Goal: Communication & Community: Answer question/provide support

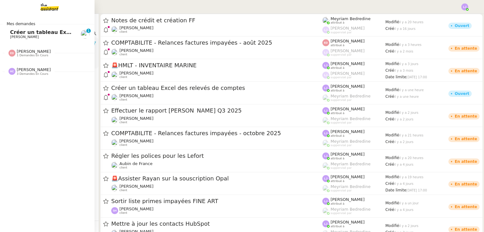
click at [64, 31] on span "Créer un tableau Excel des relevés de comptes" at bounding box center [76, 32] width 133 height 6
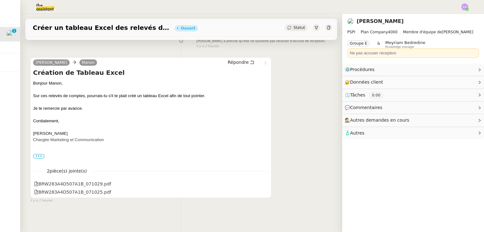
scroll to position [98, 0]
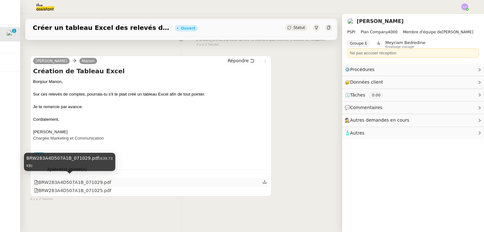
click at [86, 179] on div "BRW283A4D507A1B_071029.pdf" at bounding box center [72, 182] width 77 height 7
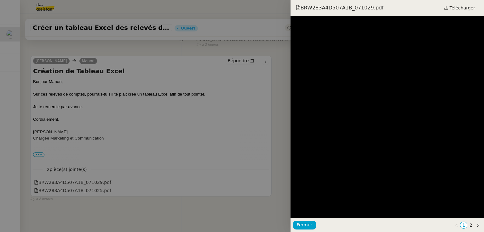
click at [97, 172] on div at bounding box center [242, 116] width 484 height 232
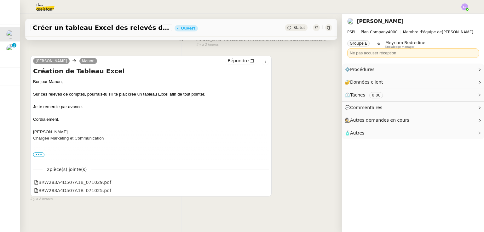
click at [36, 213] on div "Créer un tableau Excel des relevés de comptes Ouvert Statut Client [PERSON_NAME…" at bounding box center [181, 123] width 322 height 219
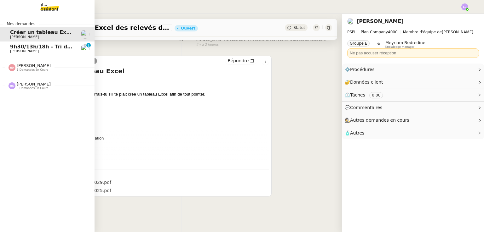
click at [11, 45] on span "9h30/13h/18h - Tri de la boite mail PRO - 26 septembre 2025" at bounding box center [96, 47] width 172 height 6
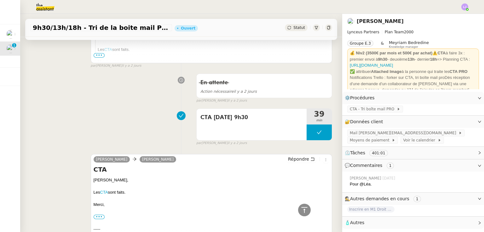
scroll to position [946, 0]
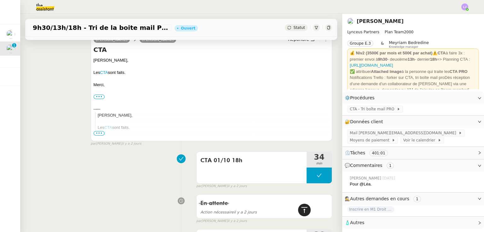
click at [302, 211] on icon at bounding box center [304, 211] width 8 height 8
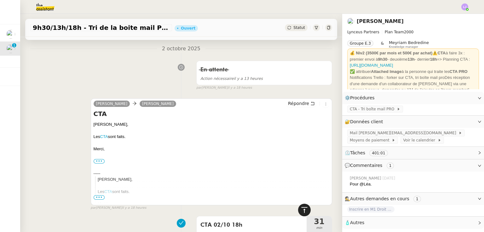
scroll to position [0, 0]
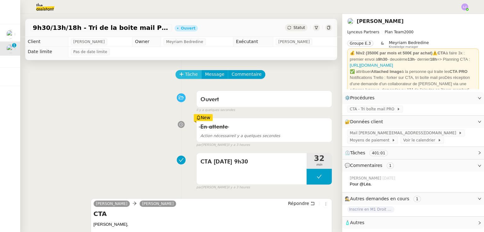
click at [185, 74] on span "Tâche" at bounding box center [191, 74] width 13 height 7
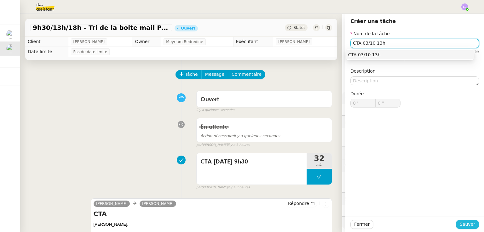
type input "CTA 03/10 13h"
click at [462, 220] on button "Sauver" at bounding box center [467, 224] width 23 height 9
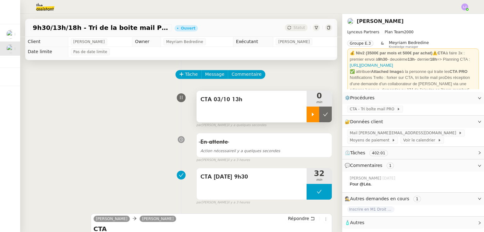
click at [312, 116] on icon at bounding box center [313, 114] width 2 height 3
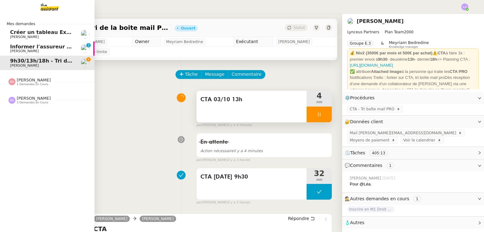
click at [30, 54] on link "Informer l'assureur et effectuer le virement [PERSON_NAME] 0 1 2 3 4 5 6 7 8 9" at bounding box center [47, 49] width 94 height 14
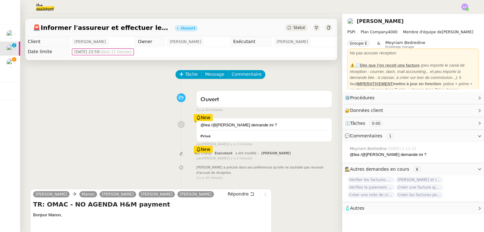
scroll to position [132, 0]
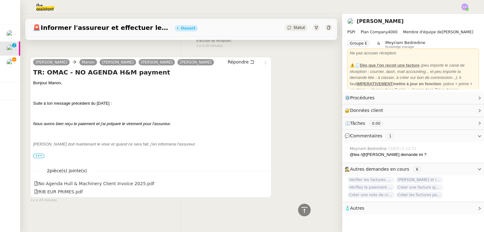
click at [35, 154] on span "•••" at bounding box center [38, 156] width 11 height 4
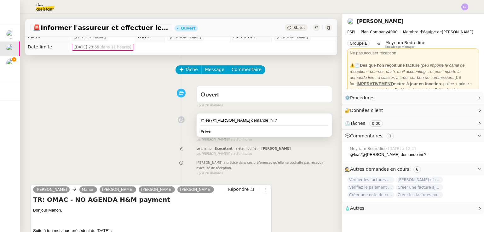
scroll to position [5, 0]
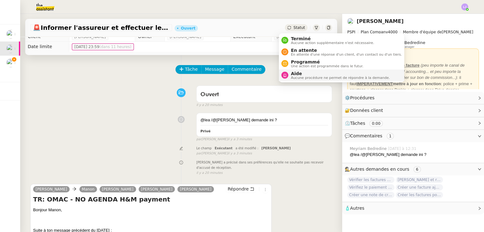
click at [308, 74] on span "Aide" at bounding box center [340, 73] width 99 height 5
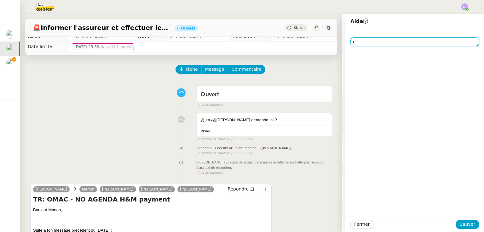
click at [368, 44] on textarea "e" at bounding box center [414, 41] width 128 height 9
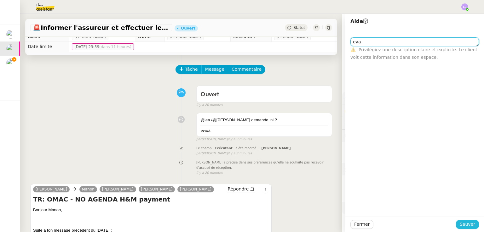
type textarea "eva"
click at [460, 221] on span "Sauver" at bounding box center [466, 224] width 15 height 7
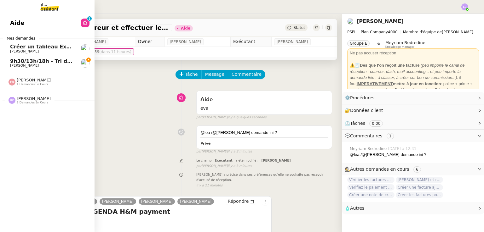
click at [31, 50] on span "[PERSON_NAME]" at bounding box center [24, 51] width 29 height 4
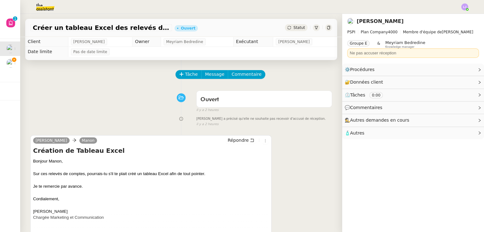
scroll to position [84, 0]
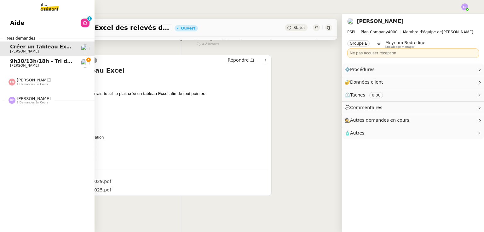
click at [27, 61] on span "9h30/13h/18h - Tri de la boite mail PRO - 26 septembre 2025" at bounding box center [96, 61] width 172 height 6
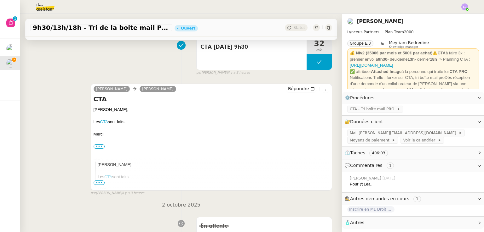
scroll to position [132, 0]
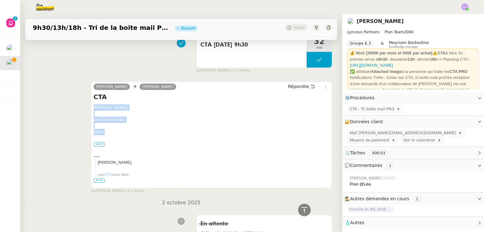
drag, startPoint x: 103, startPoint y: 133, endPoint x: 88, endPoint y: 108, distance: 28.9
click at [88, 108] on div "[PERSON_NAME] [PERSON_NAME] Répondre CTA [PERSON_NAME], Les CTA sont faits. [GE…" at bounding box center [181, 135] width 302 height 118
copy div "[PERSON_NAME], Les CTA sont faits. [GEOGRAPHIC_DATA],"
click at [294, 88] on span "Répondre" at bounding box center [298, 86] width 21 height 6
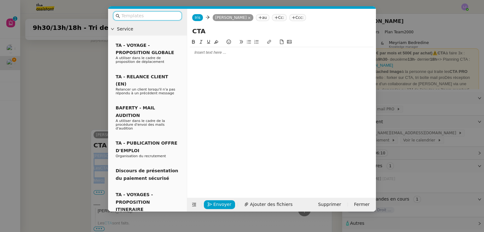
scroll to position [180, 0]
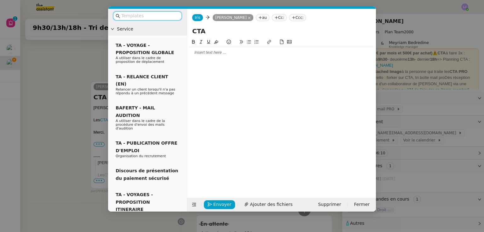
click at [246, 52] on div at bounding box center [282, 53] width 184 height 6
click at [415, 90] on nz-modal-container "Service TA - VOYAGE - PROPOSITION GLOBALE A utiliser dans le cadre de propositi…" at bounding box center [242, 116] width 484 height 232
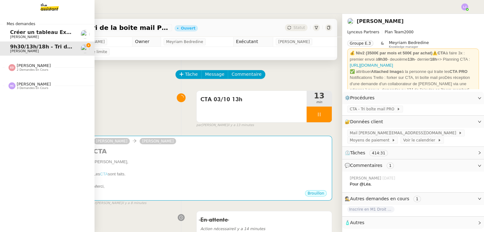
click at [14, 31] on span "Créer un tableau Excel des relevés de comptes" at bounding box center [76, 32] width 133 height 6
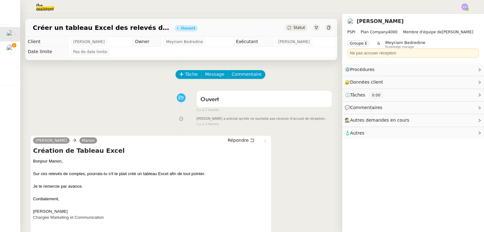
scroll to position [84, 0]
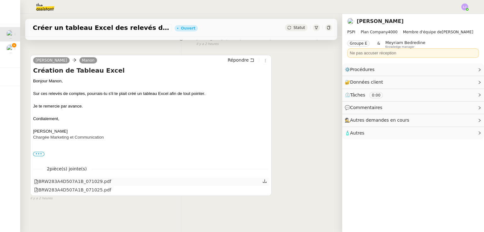
click at [262, 179] on icon at bounding box center [264, 181] width 4 height 4
click at [262, 190] on link at bounding box center [264, 189] width 4 height 7
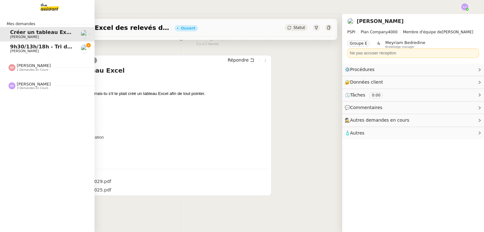
click at [56, 52] on span "[PERSON_NAME]" at bounding box center [42, 51] width 64 height 4
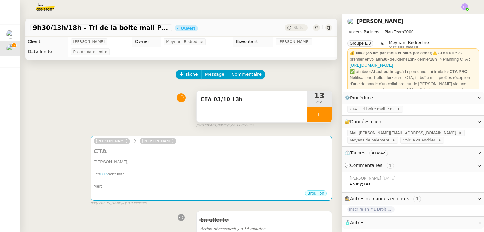
click at [315, 116] on div at bounding box center [318, 115] width 25 height 16
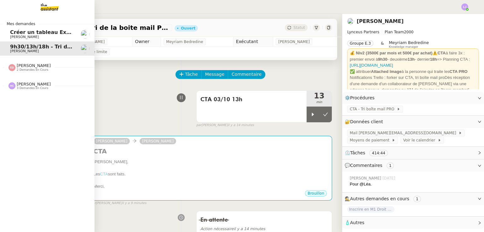
click at [13, 38] on span "[PERSON_NAME]" at bounding box center [24, 37] width 29 height 4
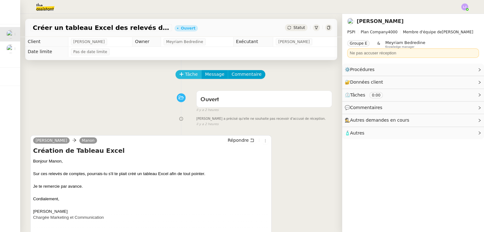
click at [185, 76] on span "Tâche" at bounding box center [191, 74] width 13 height 7
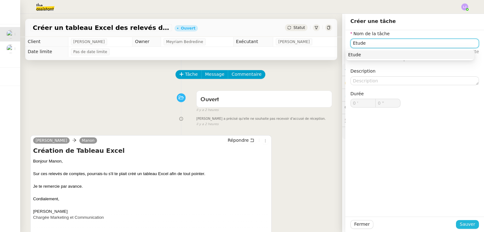
type input "Etude"
click at [459, 224] on span "Sauver" at bounding box center [466, 224] width 15 height 7
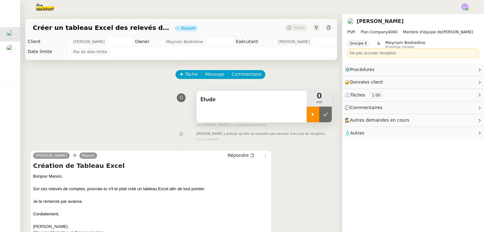
click at [310, 114] on icon at bounding box center [312, 114] width 5 height 5
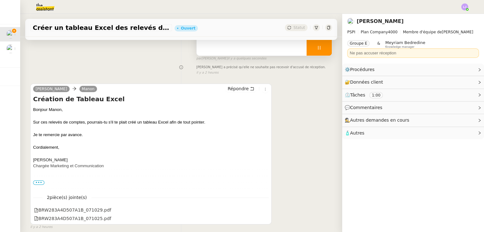
scroll to position [75, 0]
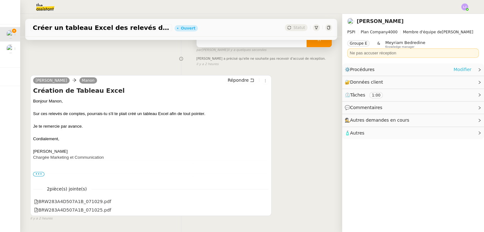
click at [464, 72] on link "Modifier" at bounding box center [462, 69] width 18 height 7
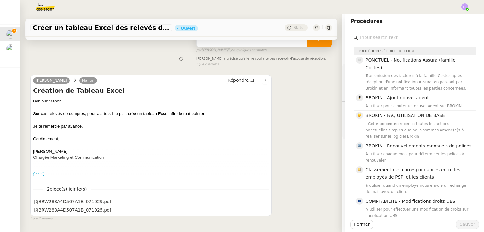
click at [400, 39] on input "text" at bounding box center [417, 37] width 118 height 9
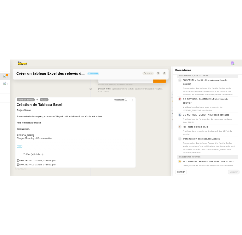
scroll to position [19, 0]
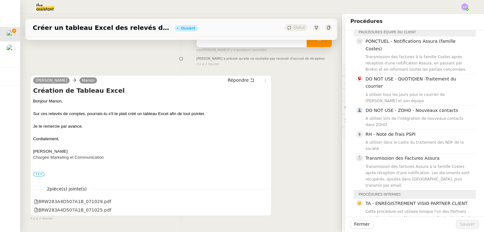
type input "note de"
click at [373, 224] on div at bounding box center [414, 224] width 83 height 9
click at [361, 222] on span "Fermer" at bounding box center [361, 224] width 15 height 7
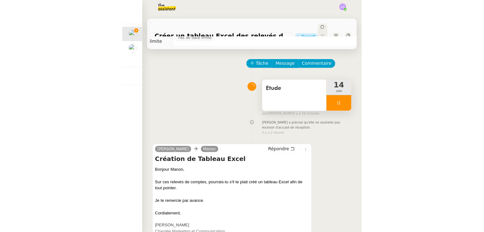
scroll to position [17, 0]
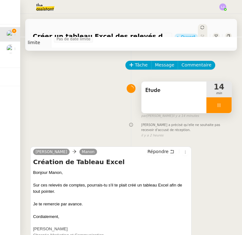
click at [217, 97] on div at bounding box center [218, 105] width 25 height 16
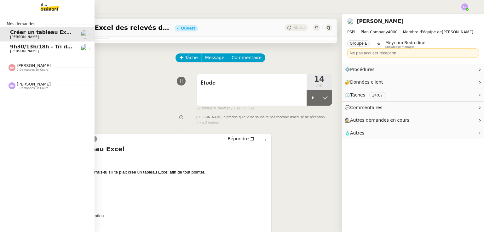
click at [10, 46] on span "9h30/13h/18h - Tri de la boite mail PRO - 26 septembre 2025" at bounding box center [96, 47] width 172 height 6
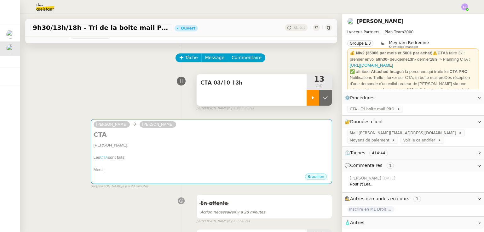
click at [310, 100] on icon at bounding box center [312, 97] width 5 height 5
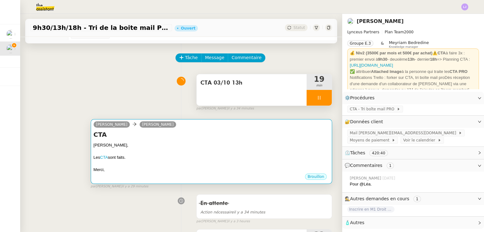
click at [186, 142] on div "CTA [PERSON_NAME], Les CTA sont faits. [GEOGRAPHIC_DATA], •••" at bounding box center [212, 151] width 236 height 43
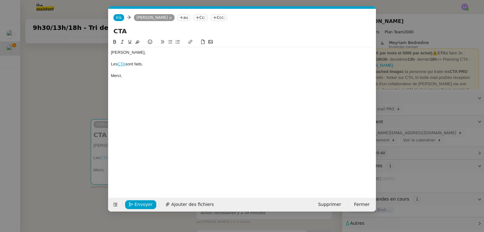
scroll to position [0, 13]
click at [145, 205] on span "Envoyer" at bounding box center [143, 204] width 18 height 7
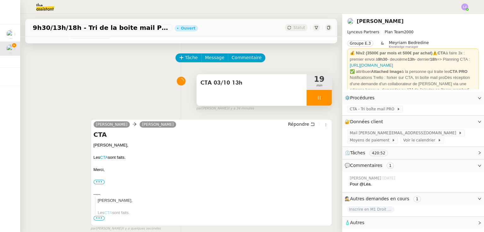
click at [456, 19] on li "Suivi" at bounding box center [447, 18] width 41 height 9
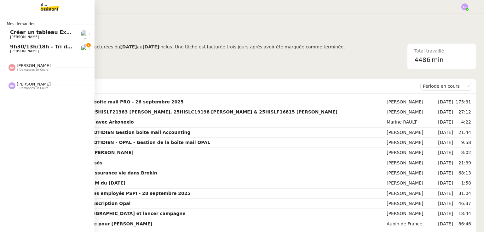
click at [11, 46] on span "9h30/13h/18h - Tri de la boite mail PRO - 26 septembre 2025" at bounding box center [96, 47] width 172 height 6
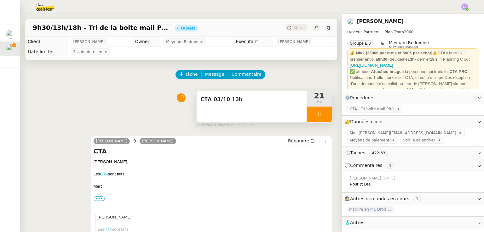
click at [323, 118] on div at bounding box center [318, 115] width 25 height 16
click at [323, 118] on button at bounding box center [325, 115] width 13 height 16
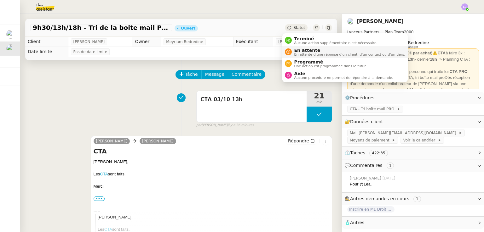
click at [302, 51] on span "En attente" at bounding box center [349, 50] width 111 height 5
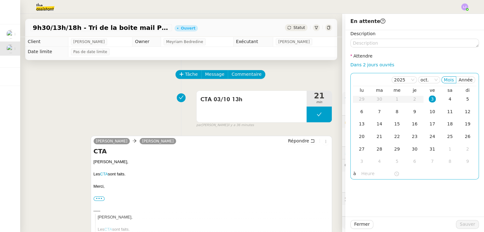
click at [423, 100] on td "3" at bounding box center [432, 99] width 18 height 13
click at [362, 174] on input "text" at bounding box center [377, 173] width 32 height 7
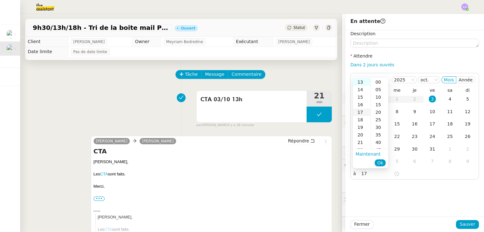
click at [360, 112] on div "17" at bounding box center [362, 113] width 18 height 8
click at [381, 129] on div "30" at bounding box center [379, 128] width 17 height 8
click at [380, 162] on span "Ok" at bounding box center [380, 163] width 6 height 6
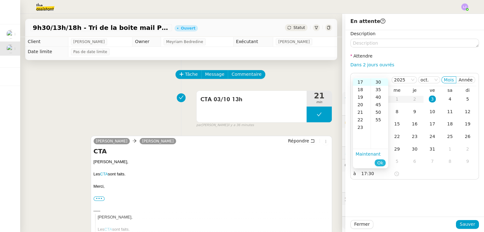
type input "17:30"
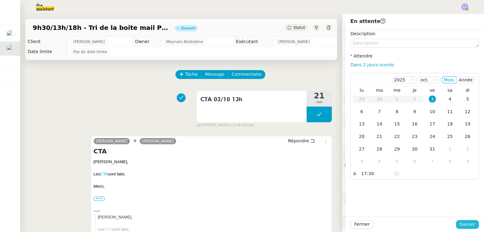
click at [459, 220] on button "Sauver" at bounding box center [467, 224] width 23 height 9
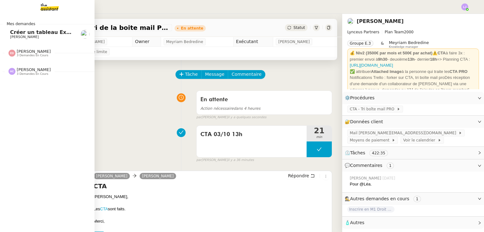
click at [15, 33] on span "Créer un tableau Excel des relevés de comptes" at bounding box center [76, 32] width 133 height 6
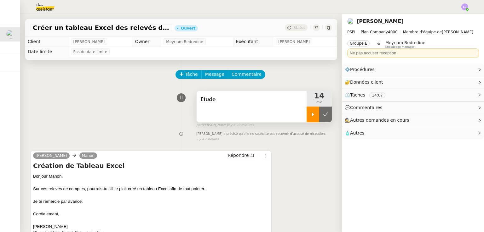
click at [310, 115] on icon at bounding box center [312, 114] width 5 height 5
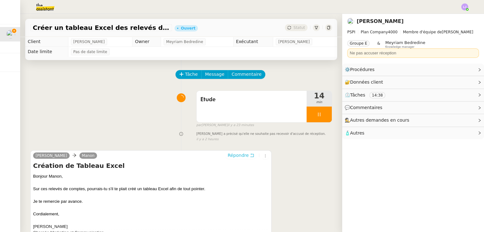
click at [231, 157] on span "Répondre" at bounding box center [237, 155] width 21 height 6
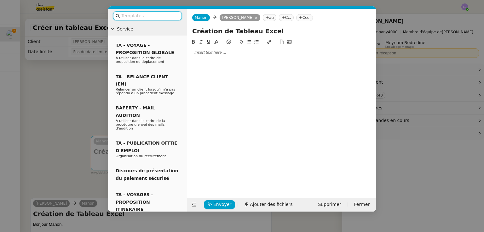
click at [283, 16] on icon at bounding box center [283, 18] width 4 height 4
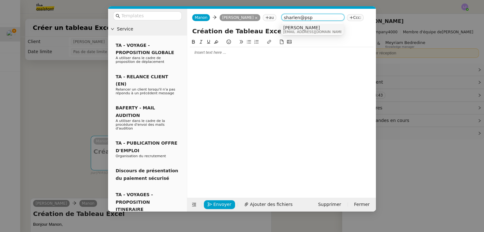
type input "sharlen@psp"
click at [298, 27] on span "[PERSON_NAME]" at bounding box center [313, 27] width 60 height 5
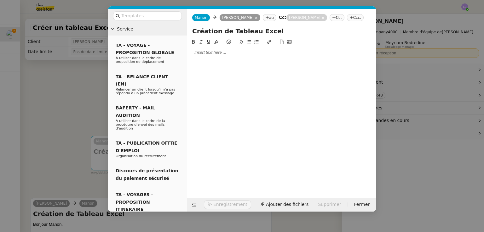
click at [331, 16] on nz-tag "Cc:" at bounding box center [336, 17] width 15 height 7
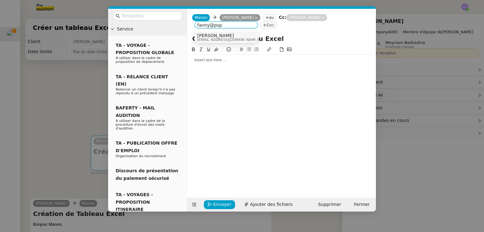
type input "fanny@psp"
click at [217, 31] on nz-option-item "[PERSON_NAME] [PERSON_NAME][EMAIL_ADDRESS][DOMAIN_NAME]" at bounding box center [226, 37] width 63 height 12
click at [217, 31] on div "[PERSON_NAME] au Cc: [PERSON_NAME] [PERSON_NAME] [PERSON_NAME] Cc: Ccc:" at bounding box center [281, 21] width 189 height 25
click at [224, 65] on div at bounding box center [282, 60] width 184 height 11
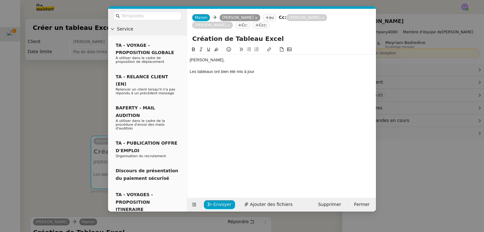
click at [88, 132] on nz-modal-container "Service TA - VOYAGE - PROPOSITION GLOBALE A utiliser dans le cadre de propositi…" at bounding box center [242, 116] width 484 height 232
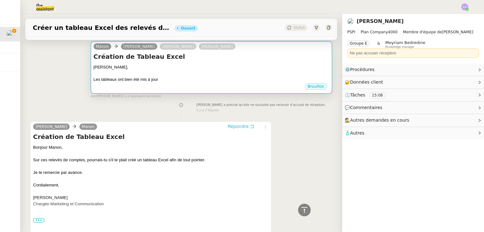
scroll to position [94, 0]
click at [168, 74] on div at bounding box center [212, 74] width 236 height 6
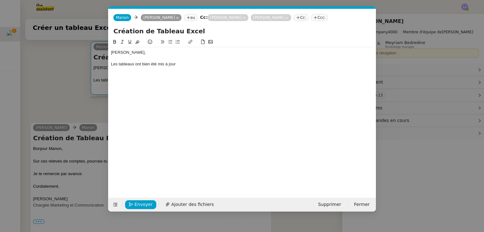
scroll to position [0, 13]
click at [133, 64] on div "Les tableaux ont bien été mis à jour" at bounding box center [242, 64] width 262 height 6
click at [129, 64] on div "Les tableaux ont bien été mis à jour" at bounding box center [242, 64] width 262 height 6
click at [134, 65] on div "Les tableaux ont bien été mis à jour" at bounding box center [242, 64] width 262 height 6
drag, startPoint x: 156, startPoint y: 65, endPoint x: 135, endPoint y: 62, distance: 21.0
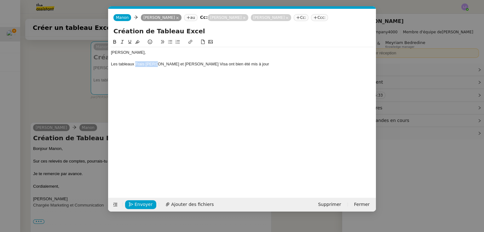
click at [135, 62] on div "Les tableaux Frais [PERSON_NAME] et [PERSON_NAME] Visa ont bien été mis à jour" at bounding box center [242, 64] width 262 height 6
click at [192, 42] on icon at bounding box center [190, 42] width 4 height 4
paste input "[URL][DOMAIN_NAME]"
type input "[URL][DOMAIN_NAME]"
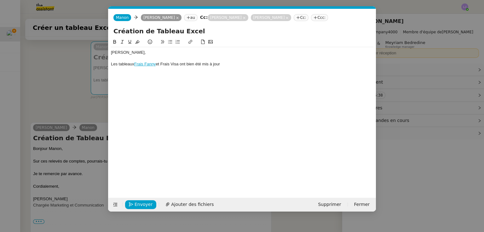
click at [224, 54] on div "[PERSON_NAME]," at bounding box center [242, 53] width 262 height 6
click at [405, 88] on nz-modal-container "Service TA - VOYAGE - PROPOSITION GLOBALE A utiliser dans le cadre de propositi…" at bounding box center [242, 116] width 484 height 232
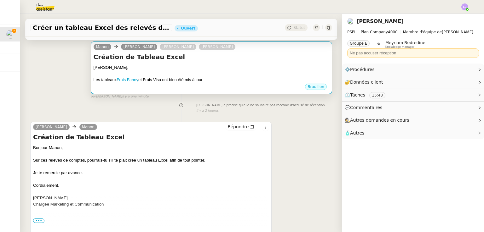
click at [237, 77] on div at bounding box center [212, 74] width 236 height 6
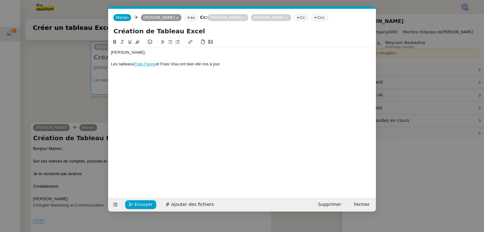
scroll to position [0, 13]
click at [237, 67] on div "Les tableaux Frais [PERSON_NAME] et [PERSON_NAME] Visa ont bien été mis à jour" at bounding box center [242, 64] width 262 height 6
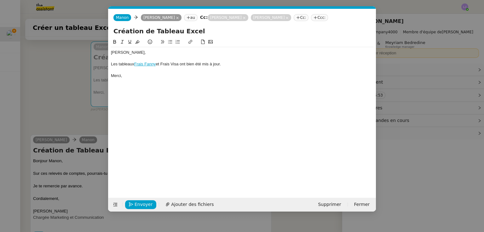
click at [391, 81] on nz-modal-container "Service TA - VOYAGE - PROPOSITION GLOBALE A utiliser dans le cadre de propositi…" at bounding box center [242, 116] width 484 height 232
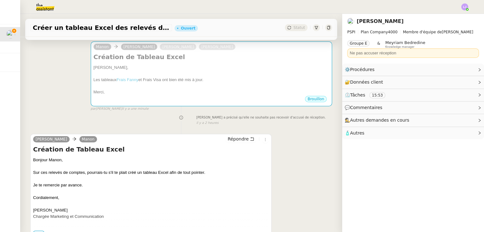
scroll to position [0, 0]
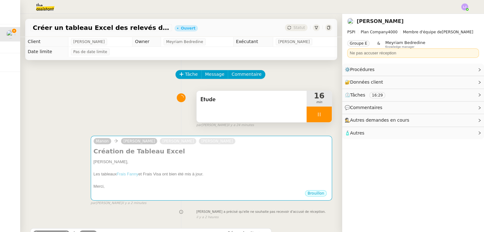
click at [230, 110] on div "Etude" at bounding box center [252, 106] width 110 height 31
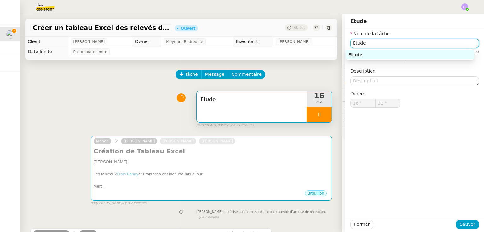
click at [379, 43] on input "Etude" at bounding box center [414, 43] width 128 height 9
type input "34 ""
click at [379, 43] on input "Etude" at bounding box center [414, 43] width 128 height 9
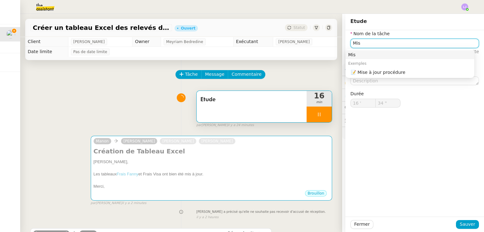
type input "Mise"
type input "35 ""
type input "Mise à jour"
type input "36 ""
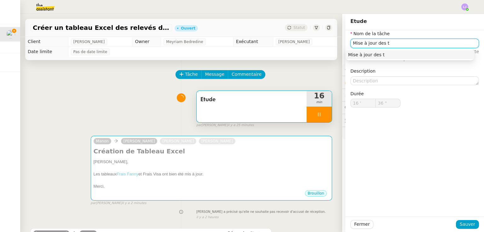
type input "Mise à jour des ta"
type input "37 ""
type input "Mise à jour des tableaux"
type input "39 ""
type input "Mise à jour des tableaux"
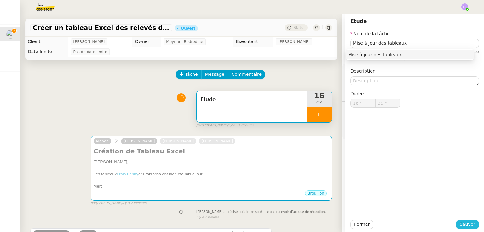
click at [459, 226] on span "Sauver" at bounding box center [466, 224] width 15 height 7
type input "40 ""
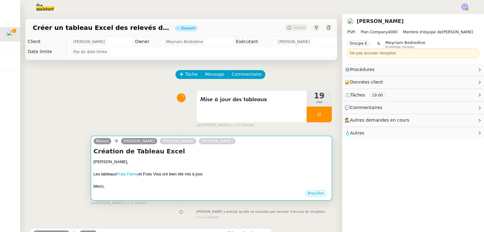
scroll to position [177, 0]
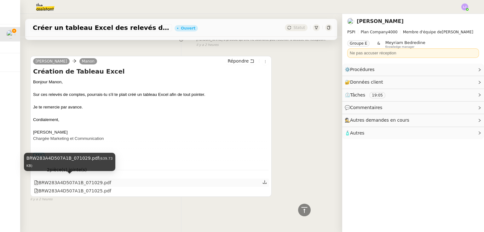
click at [83, 180] on div "BRW283A4D507A1B_071029.pdf" at bounding box center [72, 183] width 77 height 7
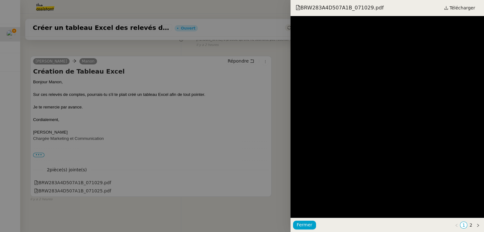
click at [160, 165] on div at bounding box center [242, 116] width 484 height 232
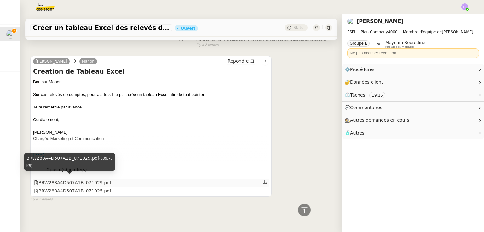
click at [83, 180] on div "BRW283A4D507A1B_071029.pdf" at bounding box center [72, 183] width 77 height 7
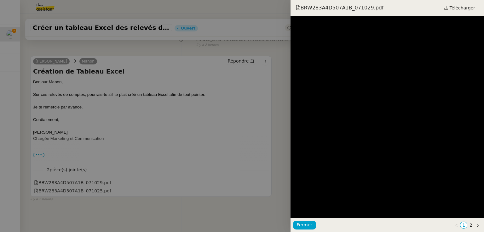
click at [257, 140] on div at bounding box center [242, 116] width 484 height 232
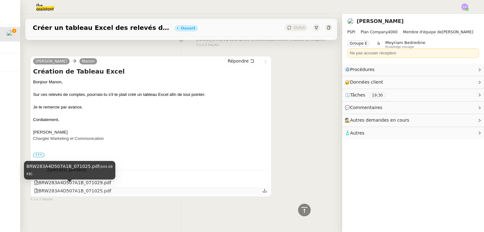
click at [93, 189] on div "BRW283A4D507A1B_071025.pdf" at bounding box center [72, 191] width 77 height 7
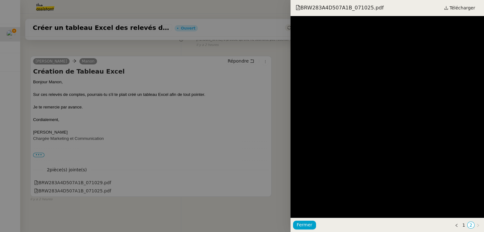
click at [188, 128] on div at bounding box center [242, 116] width 484 height 232
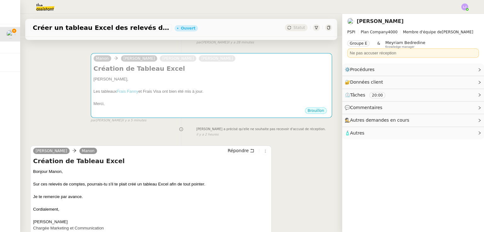
scroll to position [151, 0]
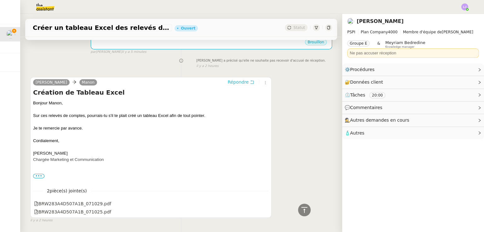
click at [228, 83] on span "Répondre" at bounding box center [237, 82] width 21 height 6
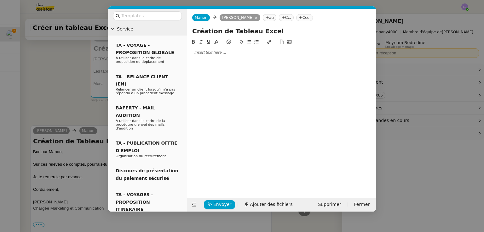
scroll to position [200, 0]
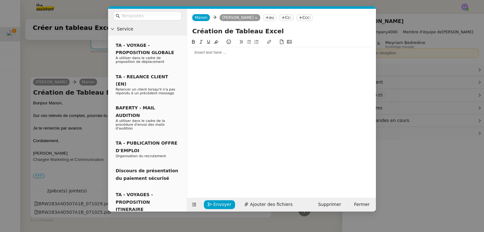
click at [211, 55] on div at bounding box center [282, 53] width 184 height 6
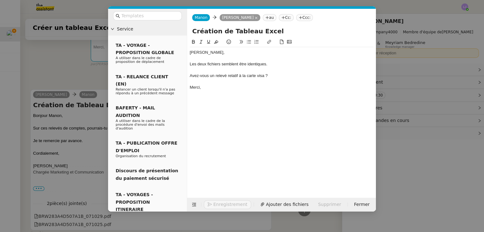
scroll to position [243, 0]
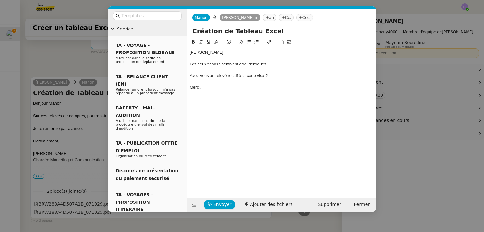
click at [221, 77] on div "Avez-vous un relevé relatif à la carte visa ?" at bounding box center [282, 76] width 184 height 6
click at [248, 44] on icon at bounding box center [249, 41] width 4 height 3
click at [279, 76] on li "Avez-vous un relevé relatif à la carte visa ?" at bounding box center [285, 76] width 178 height 6
click at [218, 207] on span "Envoyer" at bounding box center [222, 204] width 18 height 7
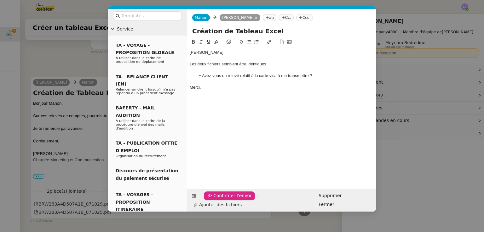
click at [218, 200] on span "Confirmer l'envoi" at bounding box center [232, 195] width 38 height 7
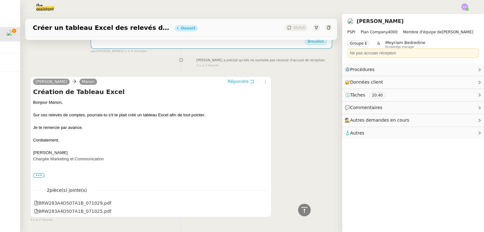
scroll to position [0, 0]
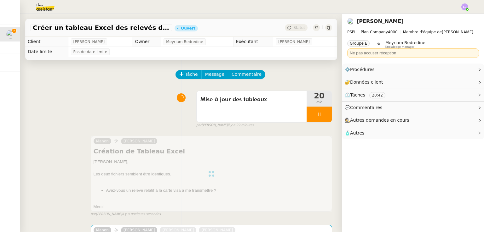
click at [318, 107] on div at bounding box center [318, 115] width 25 height 16
click at [323, 115] on icon at bounding box center [325, 114] width 5 height 5
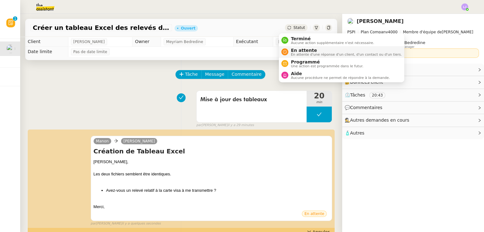
click at [296, 50] on span "En attente" at bounding box center [346, 50] width 111 height 5
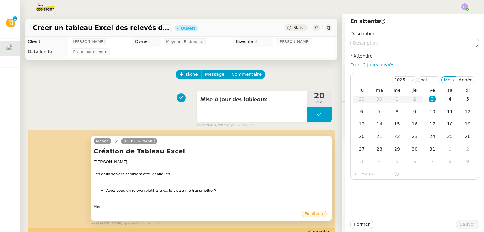
scroll to position [104, 0]
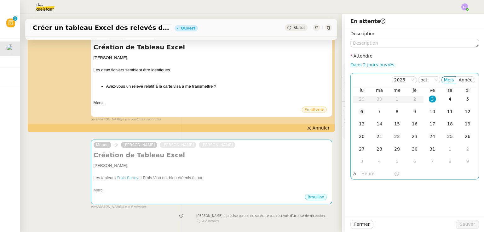
click at [358, 112] on div "6" at bounding box center [361, 111] width 7 height 7
click at [429, 111] on div "10" at bounding box center [432, 111] width 7 height 7
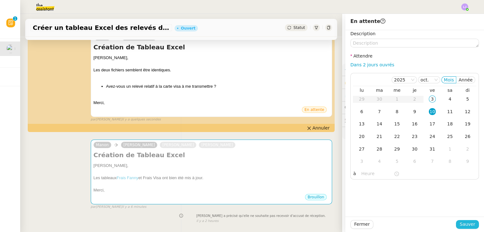
click at [462, 225] on span "Sauver" at bounding box center [466, 224] width 15 height 7
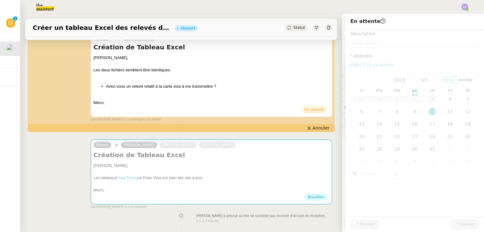
scroll to position [139, 0]
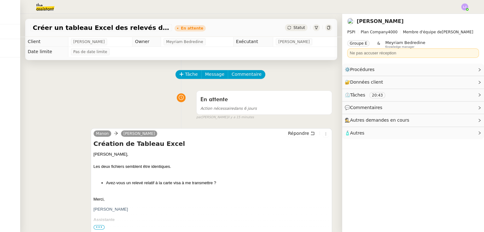
click at [41, 3] on img at bounding box center [40, 7] width 49 height 14
